Goal: Complete application form

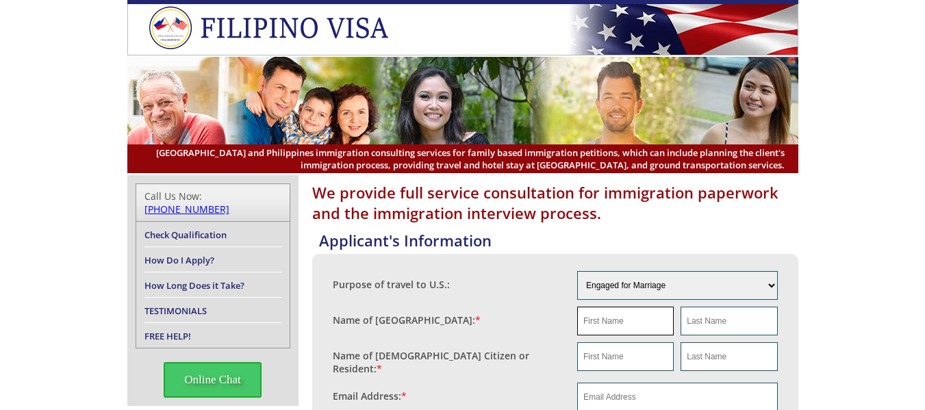
click at [629, 325] on input "text" at bounding box center [625, 321] width 97 height 29
click at [632, 329] on input "text" at bounding box center [625, 321] width 97 height 29
paste input "Maripaz"
type input "Maripaz"
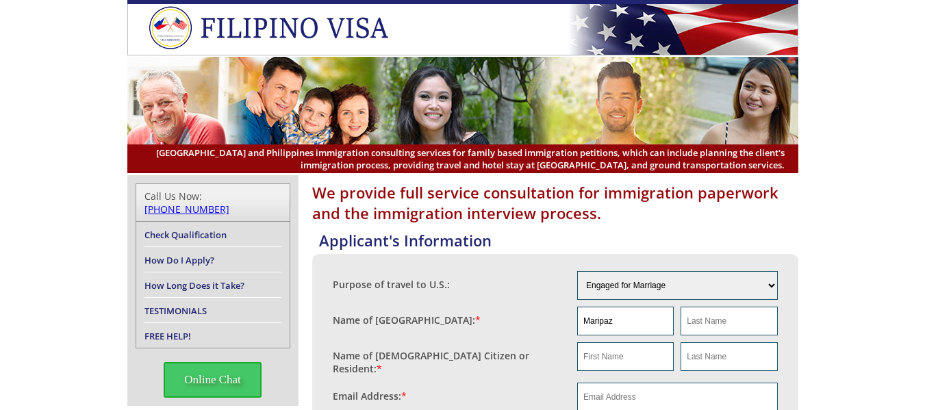
click at [732, 329] on input "text" at bounding box center [729, 321] width 97 height 29
paste input "[PERSON_NAME]"
click at [692, 319] on input "[PERSON_NAME]" at bounding box center [729, 321] width 97 height 29
click at [691, 321] on input "[PERSON_NAME]" at bounding box center [729, 321] width 97 height 29
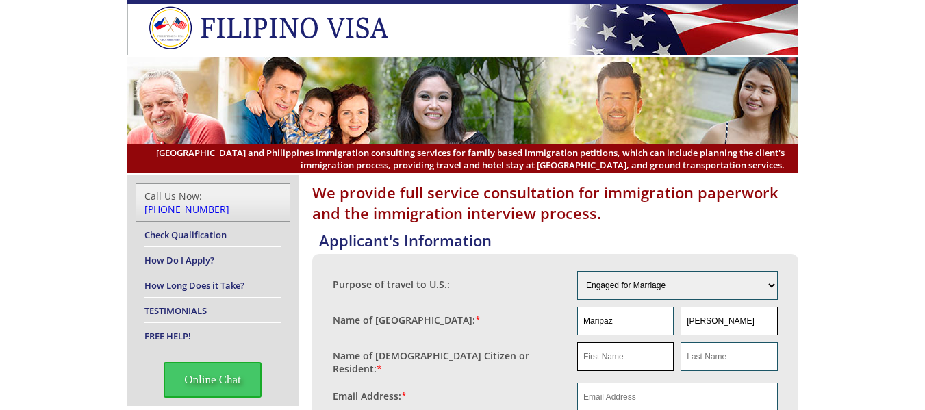
type input "[PERSON_NAME]"
click at [620, 362] on input "text" at bounding box center [625, 356] width 97 height 29
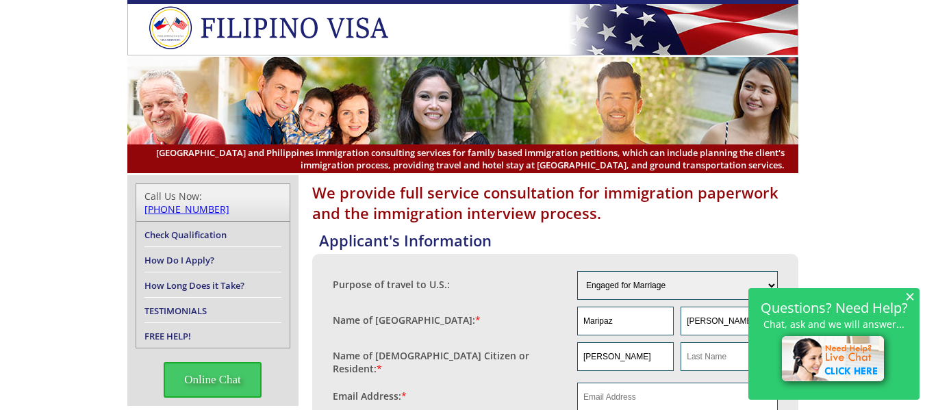
click at [634, 357] on input "[PERSON_NAME]" at bounding box center [625, 356] width 97 height 29
paste input "[PERSON_NAME]"
drag, startPoint x: 656, startPoint y: 357, endPoint x: 556, endPoint y: 357, distance: 100.0
click at [556, 357] on fieldset "Name of [DEMOGRAPHIC_DATA] Citizen or Resident: * [PERSON_NAME]" at bounding box center [555, 359] width 445 height 40
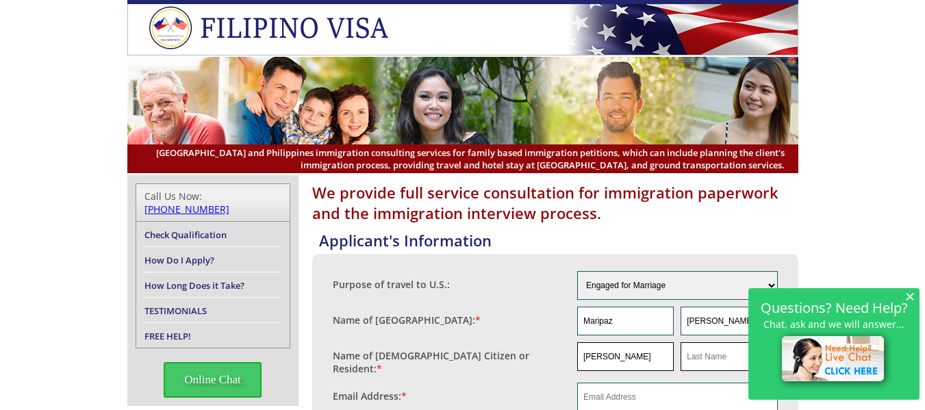
paste input "text"
click at [629, 357] on input "[PERSON_NAME]" at bounding box center [625, 356] width 97 height 29
type input "[PERSON_NAME]"
click at [712, 360] on input "text" at bounding box center [729, 356] width 97 height 29
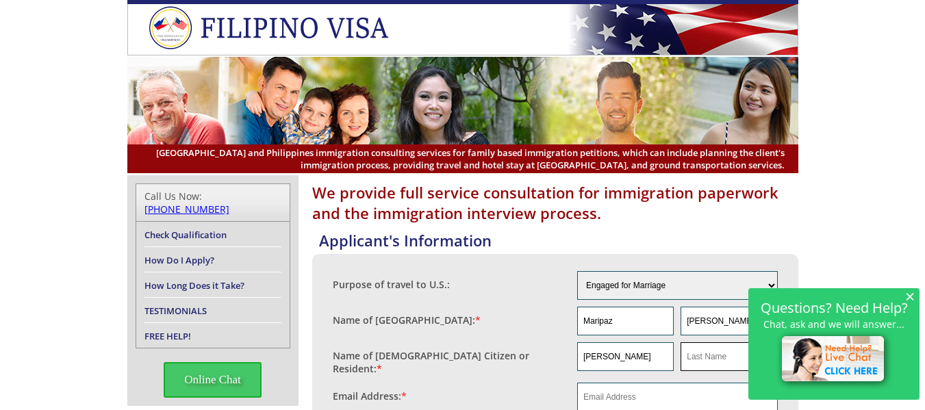
paste input "Banoy"
type input "Banoy"
click at [912, 290] on span "×" at bounding box center [910, 296] width 10 height 12
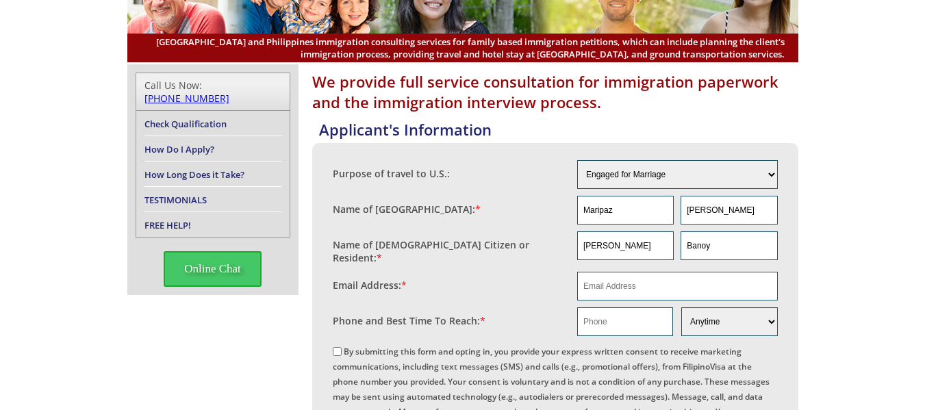
scroll to position [113, 0]
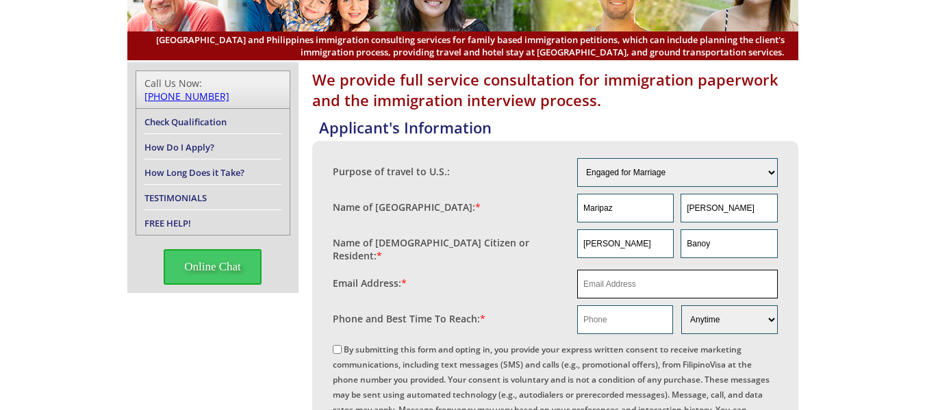
drag, startPoint x: 635, startPoint y: 281, endPoint x: 661, endPoint y: 297, distance: 30.4
click at [635, 281] on input "email" at bounding box center [677, 284] width 201 height 29
paste input "[PERSON_NAME][EMAIL_ADDRESS][DOMAIN_NAME]"
type input "[PERSON_NAME][EMAIL_ADDRESS][DOMAIN_NAME]"
click at [631, 318] on input "text" at bounding box center [625, 319] width 96 height 29
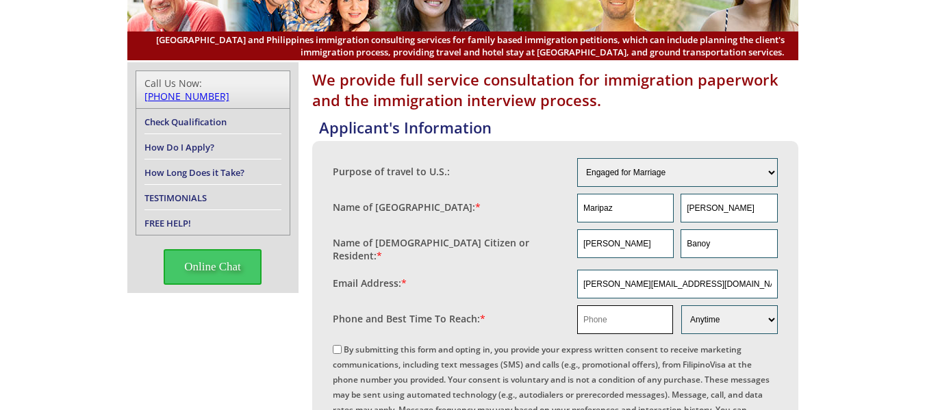
click at [611, 311] on input "text" at bounding box center [625, 319] width 96 height 29
paste input "[PHONE_NUMBER]"
click at [599, 316] on input "[PHONE_NUMBER]" at bounding box center [625, 319] width 96 height 29
type input "16142962401"
drag, startPoint x: 536, startPoint y: 283, endPoint x: 505, endPoint y: 283, distance: 30.8
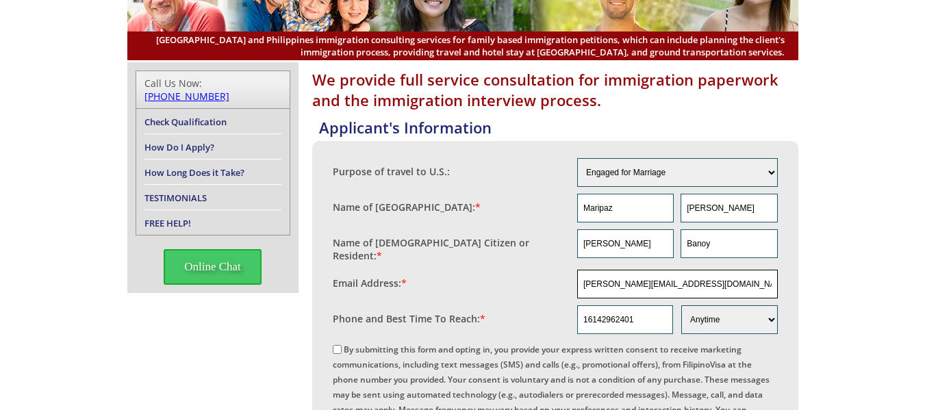
click at [505, 283] on fieldset "Email Address: * [PERSON_NAME][EMAIL_ADDRESS][DOMAIN_NAME]" at bounding box center [555, 284] width 445 height 36
click at [340, 345] on input "By submitting this form and opting in, you provide your express written consent…" at bounding box center [337, 349] width 9 height 9
checkbox input "true"
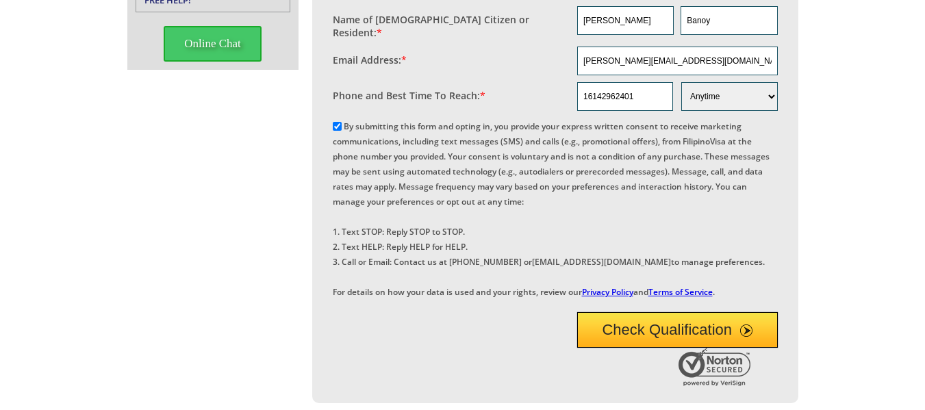
scroll to position [353, 0]
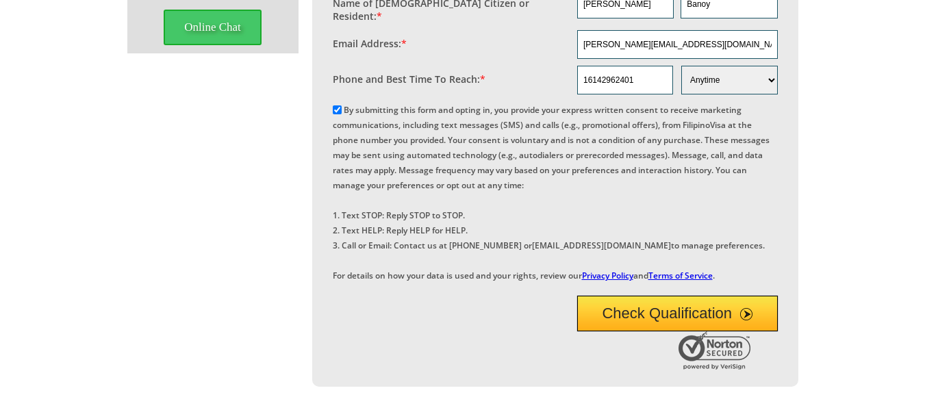
click at [640, 331] on button "Check Qualification" at bounding box center [677, 314] width 201 height 36
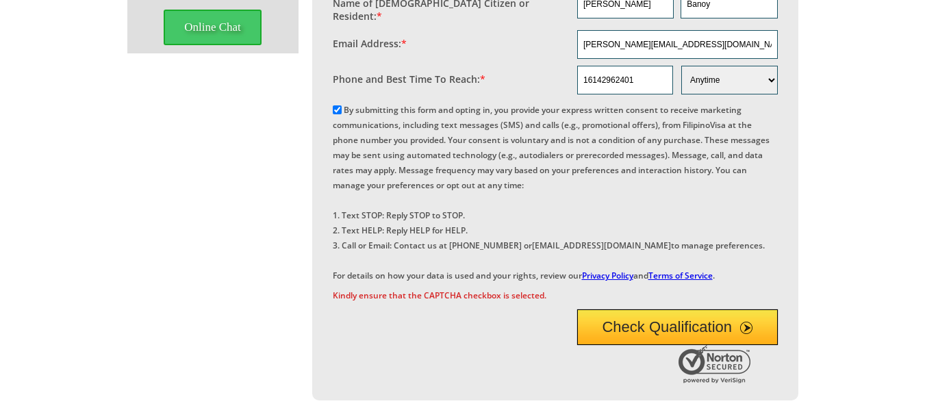
click at [653, 345] on button "Check Qualification" at bounding box center [677, 328] width 201 height 36
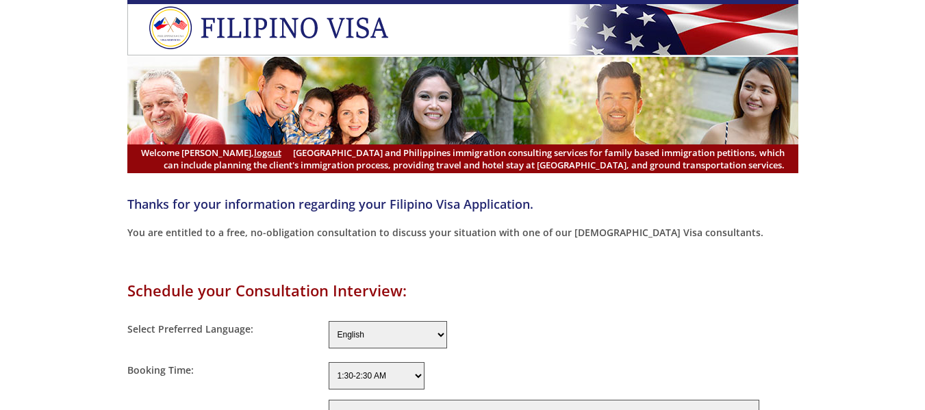
select select "-480"
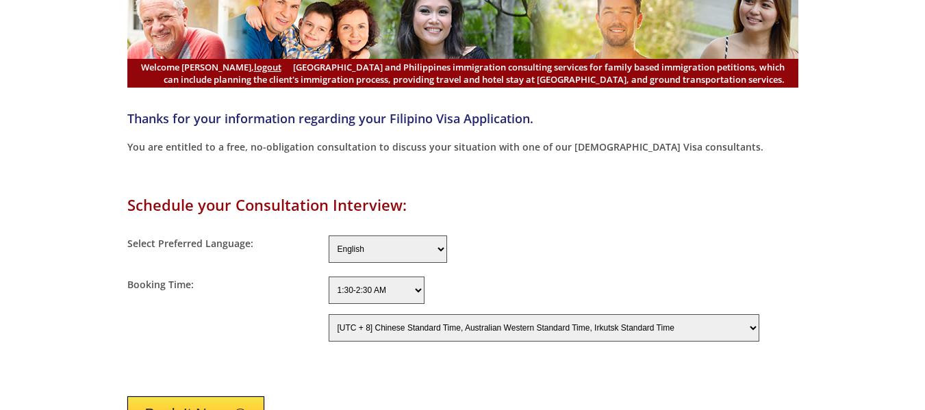
scroll to position [84, 0]
